Goal: Task Accomplishment & Management: Use online tool/utility

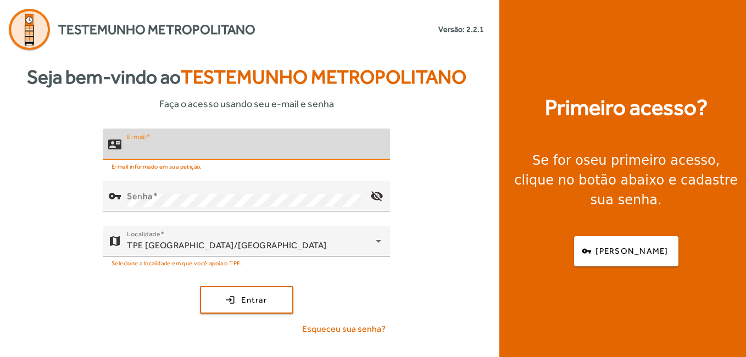
click at [165, 146] on input "E-mail" at bounding box center [254, 148] width 254 height 13
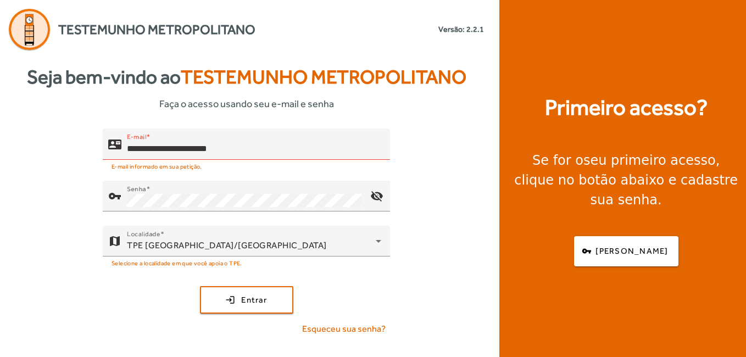
click at [420, 247] on div "**********" at bounding box center [246, 237] width 493 height 216
click at [375, 192] on mat-icon "visibility_off" at bounding box center [377, 196] width 26 height 26
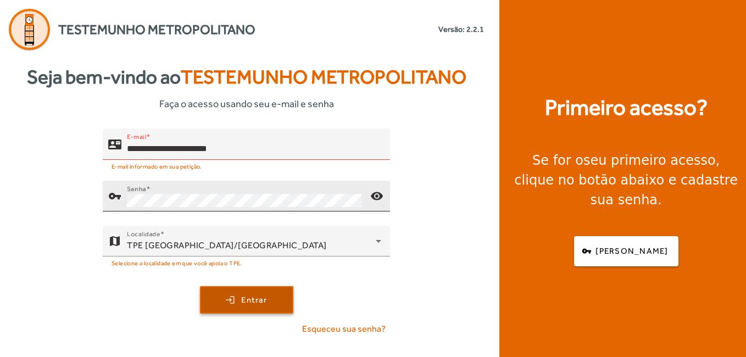
click at [241, 304] on span "Entrar" at bounding box center [254, 300] width 26 height 13
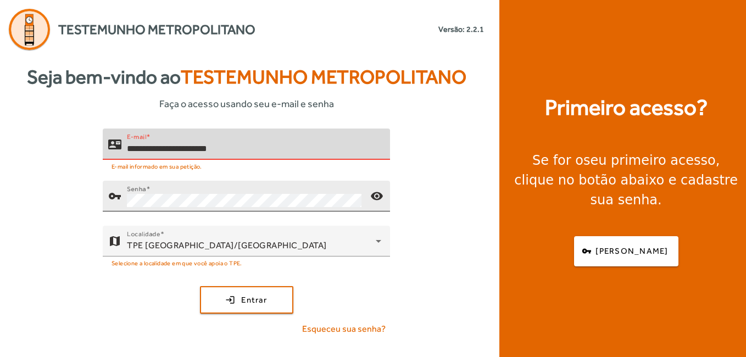
click at [240, 151] on input "**********" at bounding box center [254, 148] width 254 height 13
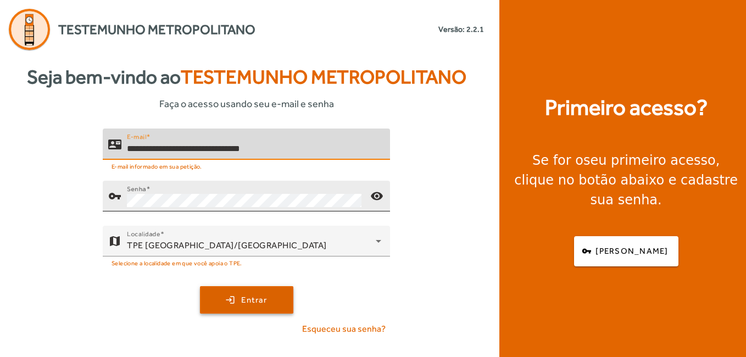
type input "**********"
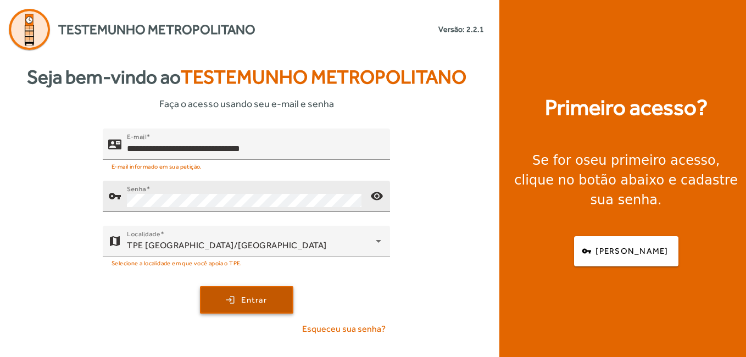
click at [241, 294] on span "Entrar" at bounding box center [254, 300] width 26 height 13
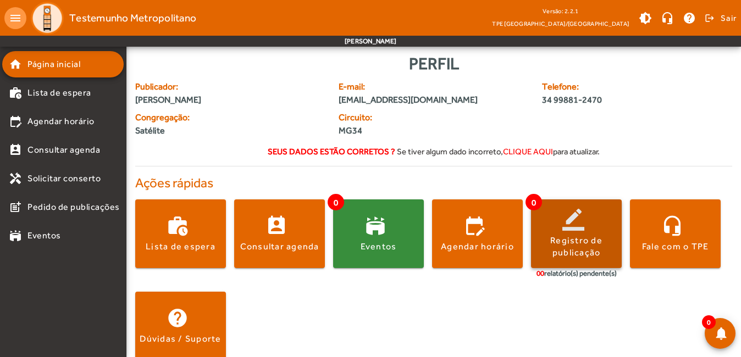
click at [569, 241] on div "Registro de publicação" at bounding box center [576, 247] width 91 height 25
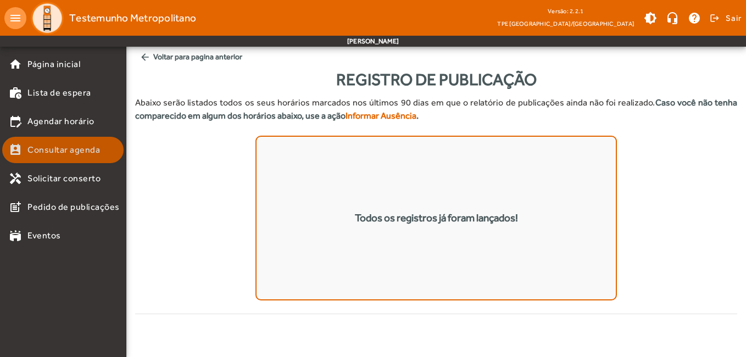
click at [53, 151] on span "Consultar agenda" at bounding box center [63, 149] width 73 height 13
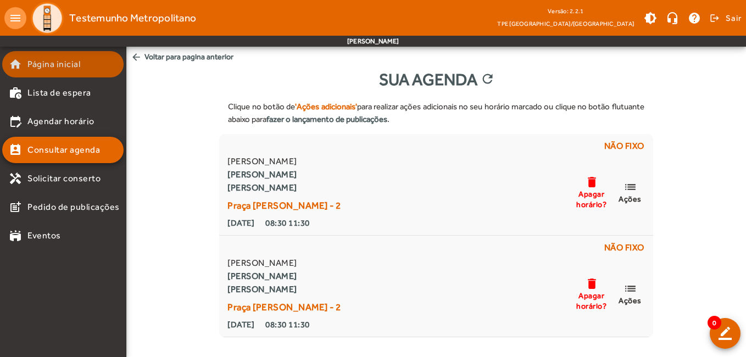
click at [46, 66] on span "Página inicial" at bounding box center [53, 64] width 53 height 13
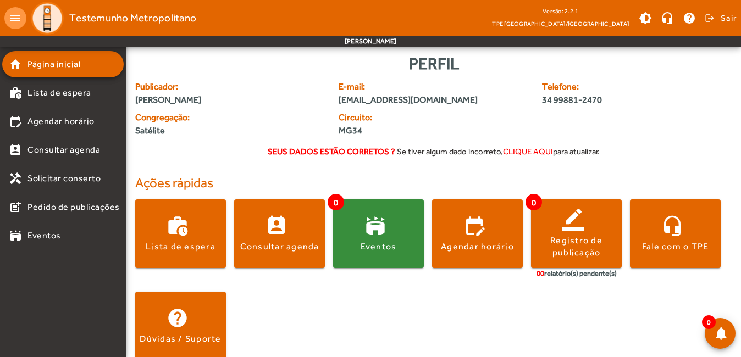
click at [559, 273] on div "00 relatório(s) pendente(s)" at bounding box center [576, 273] width 80 height 11
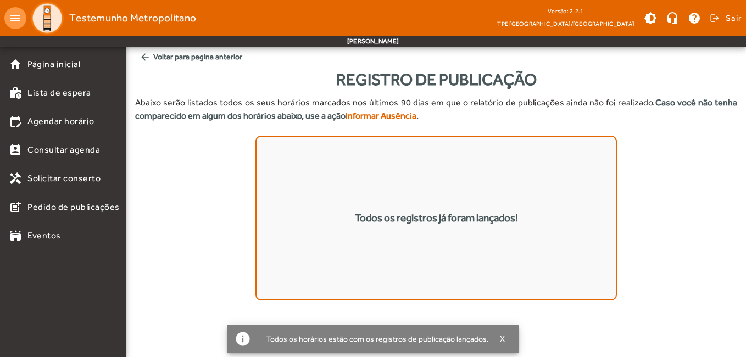
click at [347, 341] on div "Todos os horários estão com os registros de publicação lançados." at bounding box center [373, 338] width 231 height 15
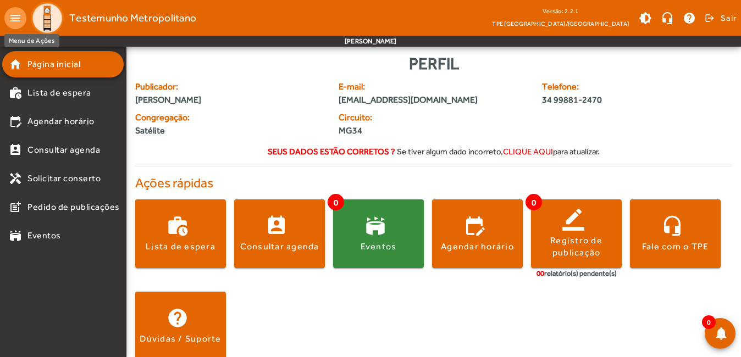
click at [19, 17] on mat-icon "menu" at bounding box center [15, 18] width 22 height 22
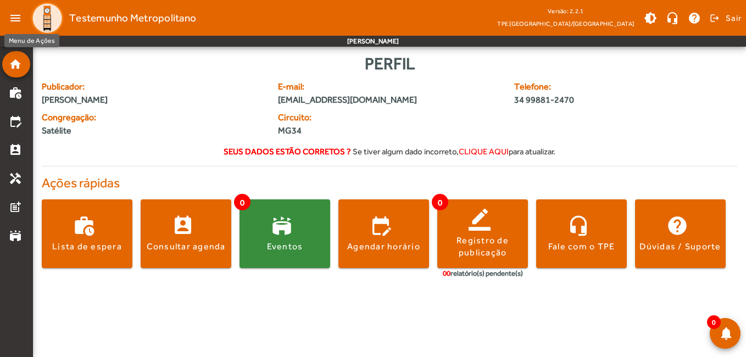
click at [18, 16] on mat-icon "menu" at bounding box center [15, 18] width 22 height 22
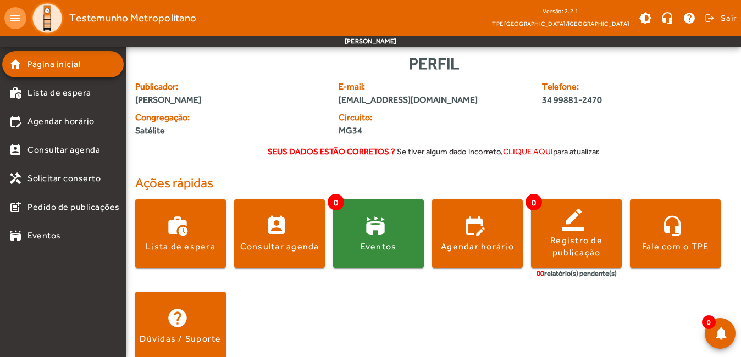
click at [15, 20] on mat-icon "menu" at bounding box center [15, 18] width 22 height 22
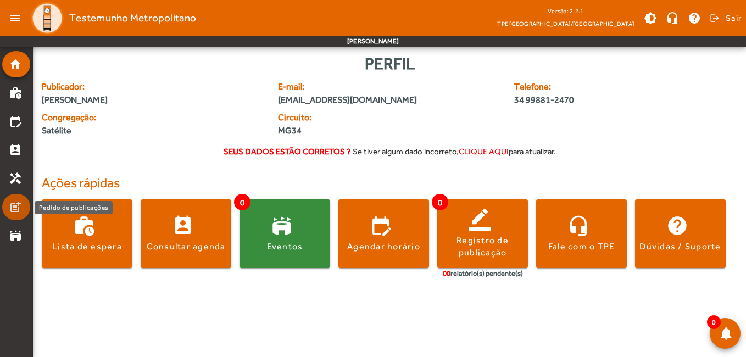
click at [15, 209] on mat-icon "post_add" at bounding box center [15, 207] width 13 height 13
click at [19, 208] on mat-icon "post_add" at bounding box center [15, 207] width 13 height 13
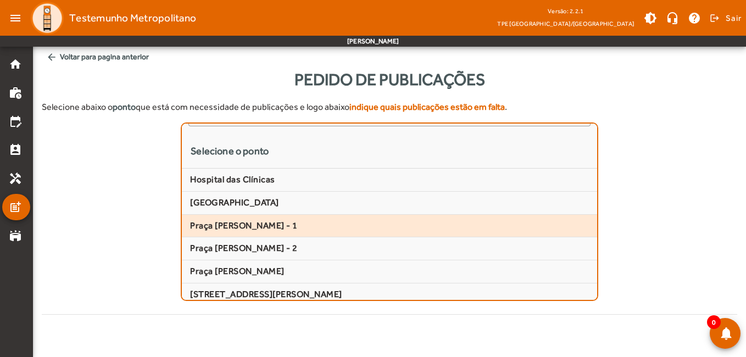
scroll to position [110, 0]
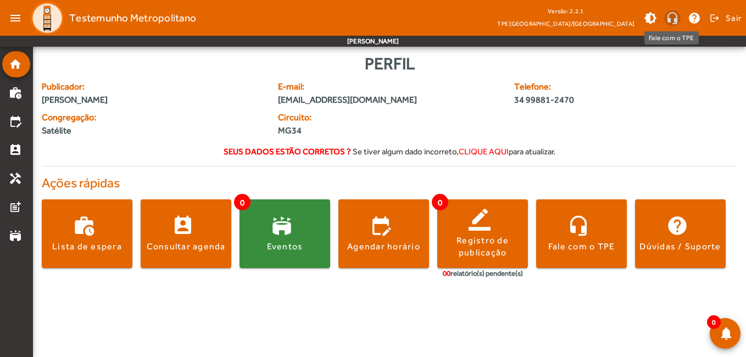
click at [670, 18] on span at bounding box center [672, 18] width 26 height 26
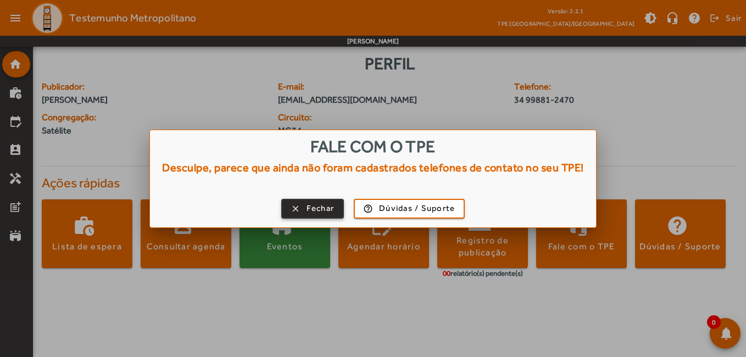
click at [314, 210] on span "Fechar" at bounding box center [321, 208] width 28 height 13
